Goal: Task Accomplishment & Management: Use online tool/utility

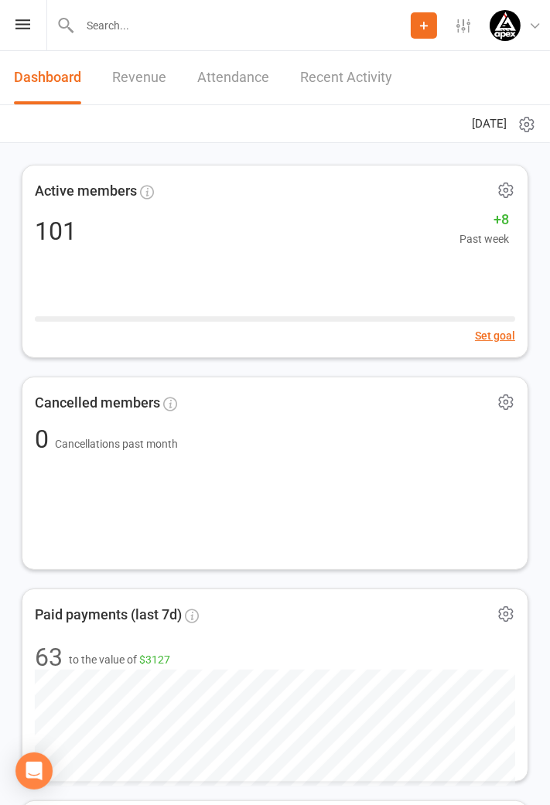
click at [25, 25] on icon at bounding box center [22, 24] width 15 height 10
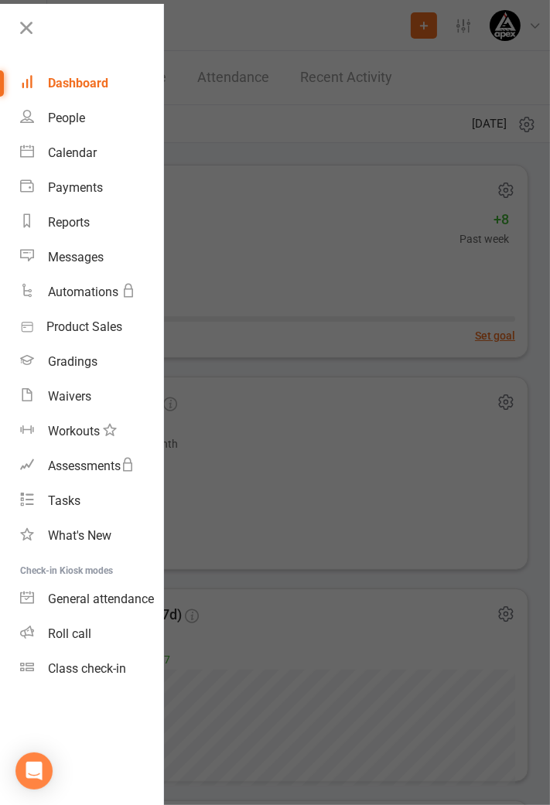
click at [107, 678] on link "Class check-in" at bounding box center [91, 668] width 143 height 35
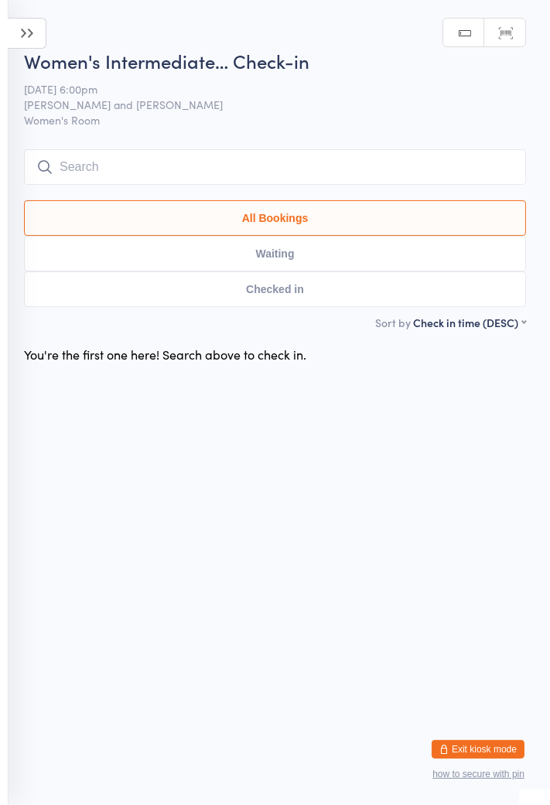
click at [32, 32] on icon at bounding box center [27, 33] width 39 height 31
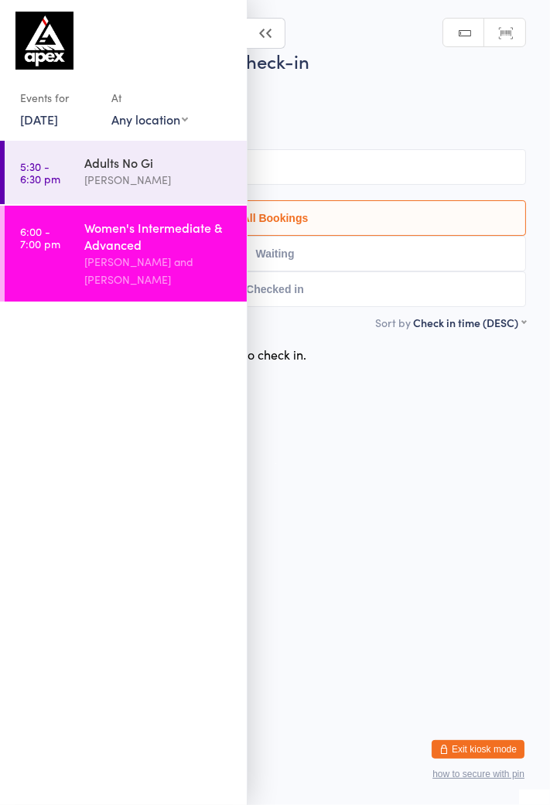
click at [58, 124] on link "24 Jul, 2025" at bounding box center [39, 119] width 38 height 17
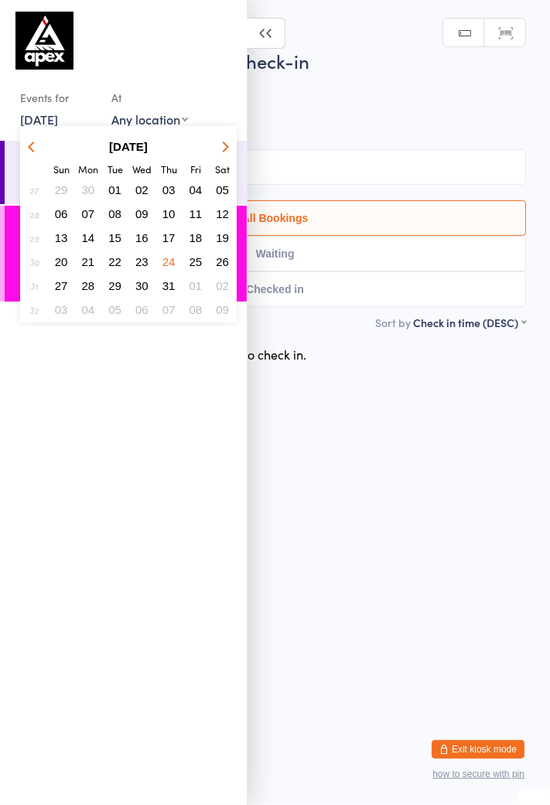
click at [215, 150] on button "button" at bounding box center [222, 146] width 23 height 21
click at [224, 148] on icon "button" at bounding box center [223, 146] width 11 height 11
click at [168, 219] on span "11" at bounding box center [168, 213] width 13 height 13
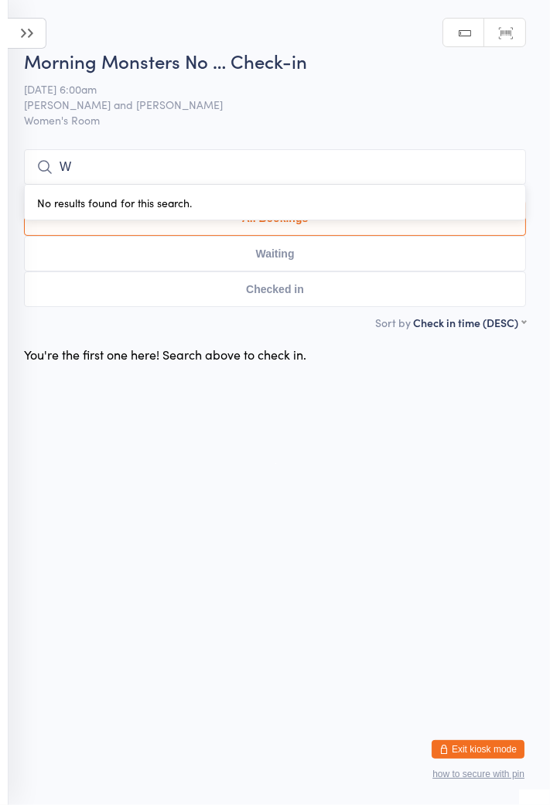
type input "Will"
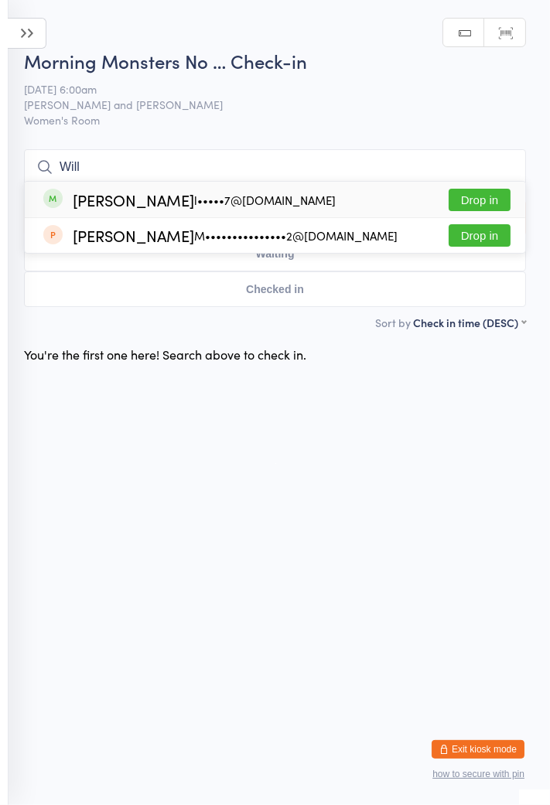
click at [486, 202] on button "Drop in" at bounding box center [479, 200] width 62 height 22
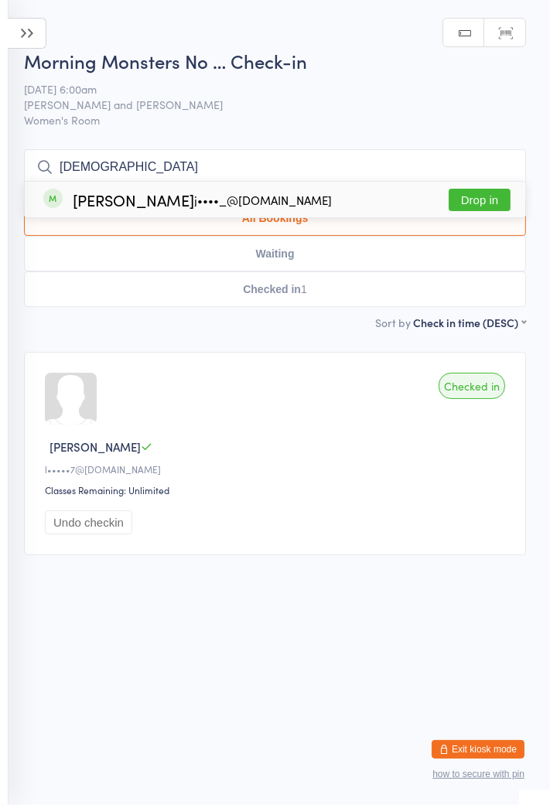
type input "Jus"
click at [492, 206] on button "Drop in" at bounding box center [479, 200] width 62 height 22
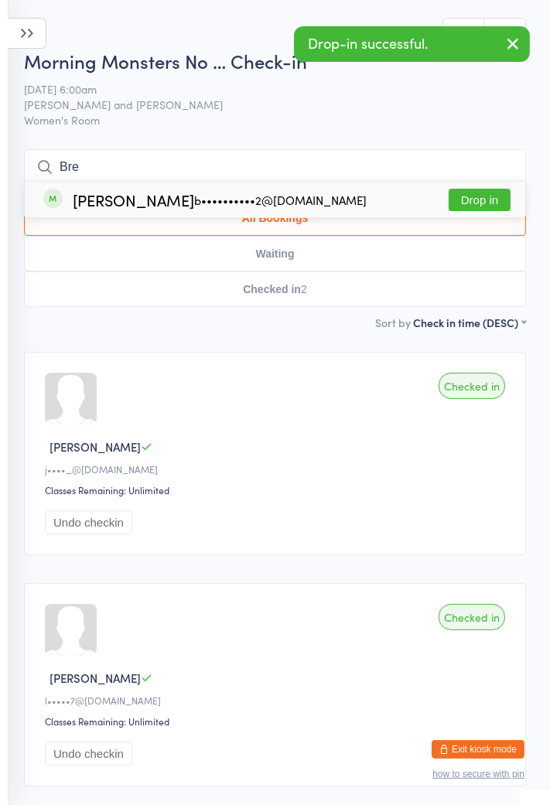
type input "Bre"
click at [479, 199] on button "Drop in" at bounding box center [479, 200] width 62 height 22
